Goal: Check status: Check status

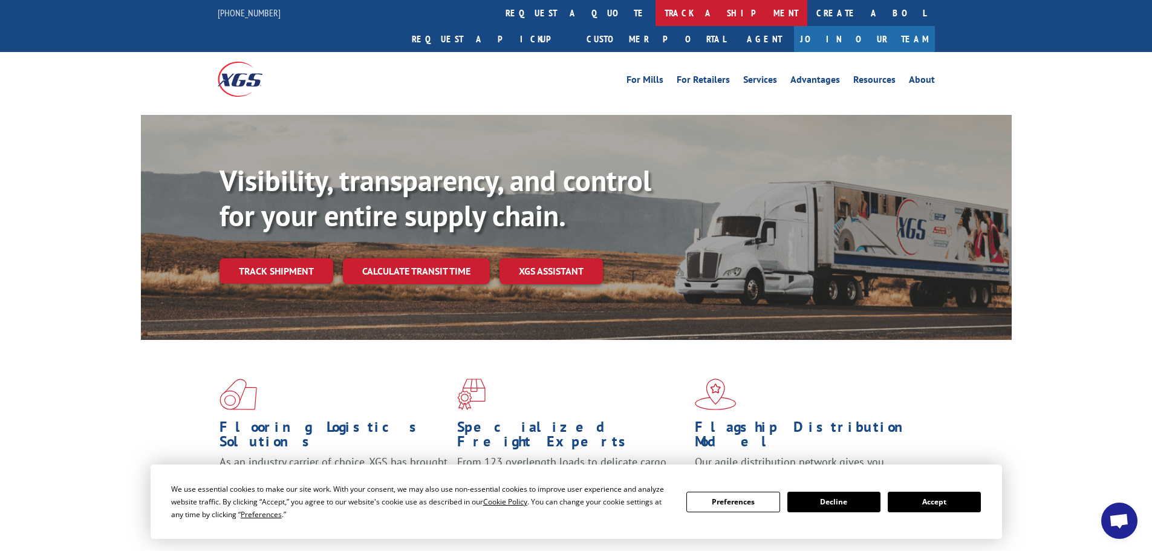
click at [656, 15] on link "track a shipment" at bounding box center [732, 13] width 152 height 26
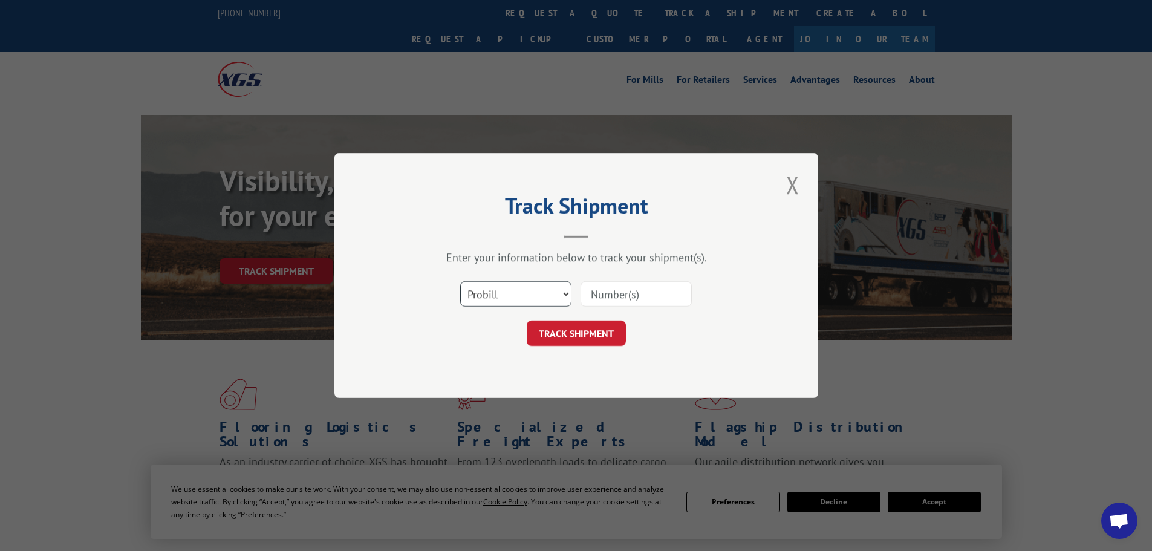
drag, startPoint x: 563, startPoint y: 289, endPoint x: 549, endPoint y: 298, distance: 16.6
click at [563, 289] on select "Select category... Probill BOL PO" at bounding box center [515, 293] width 111 height 25
select select "bol"
click at [460, 281] on select "Select category... Probill BOL PO" at bounding box center [515, 293] width 111 height 25
paste input "242547"
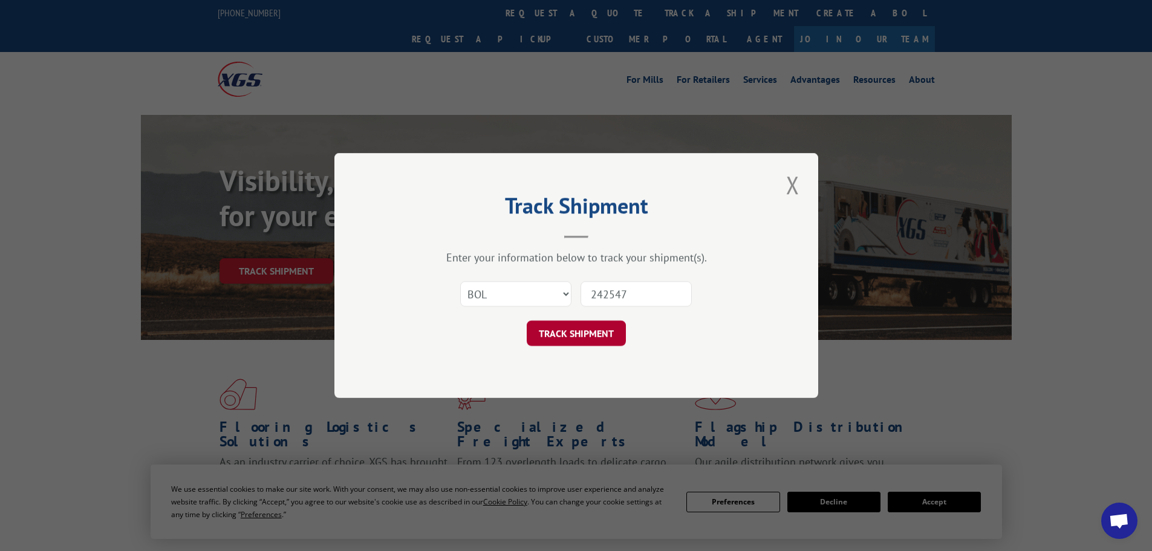
type input "242547"
click at [567, 334] on button "TRACK SHIPMENT" at bounding box center [576, 333] width 99 height 25
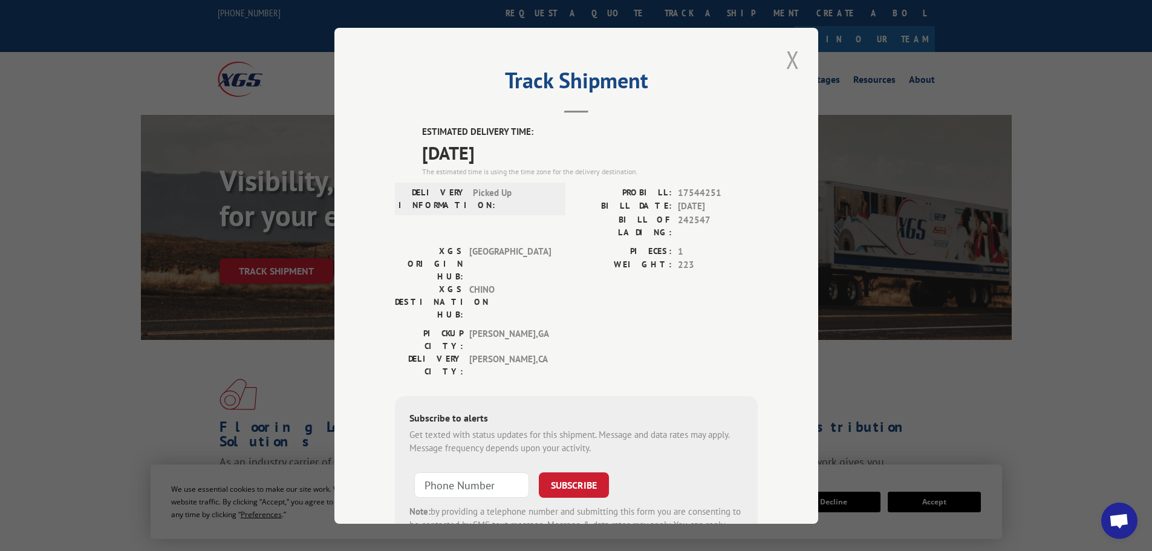
click at [791, 57] on button "Close modal" at bounding box center [793, 59] width 21 height 33
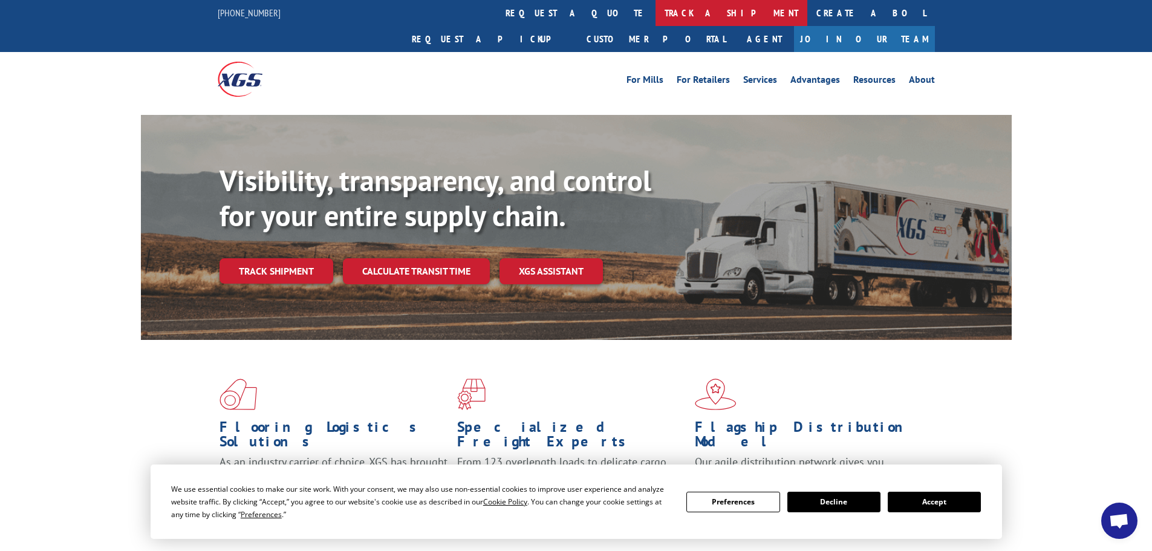
click at [656, 15] on link "track a shipment" at bounding box center [732, 13] width 152 height 26
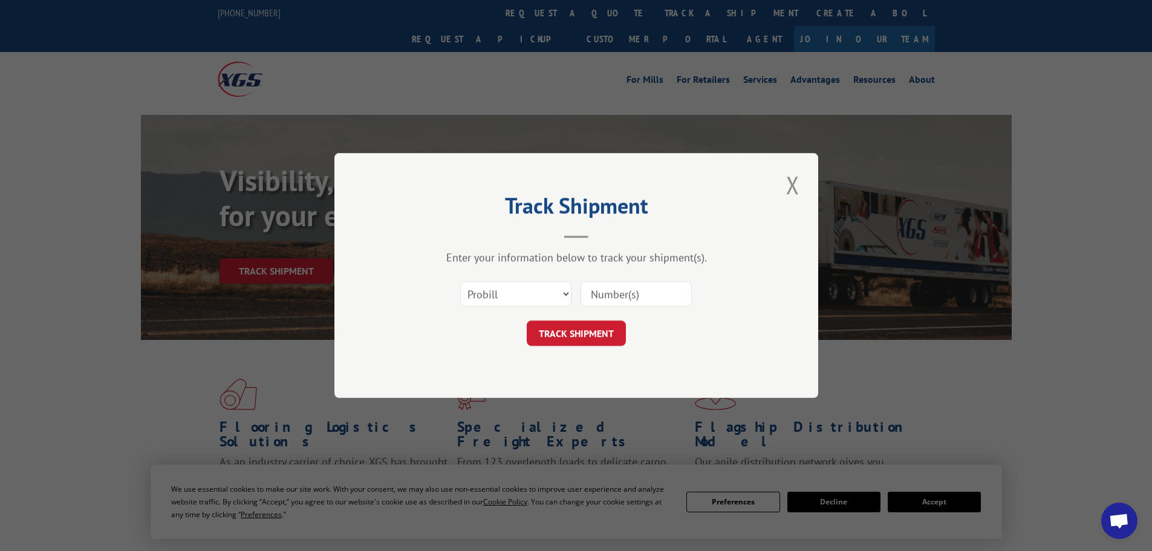
paste input "17513021"
type input "17513021"
click at [592, 335] on button "TRACK SHIPMENT" at bounding box center [576, 333] width 99 height 25
